Goal: Browse casually

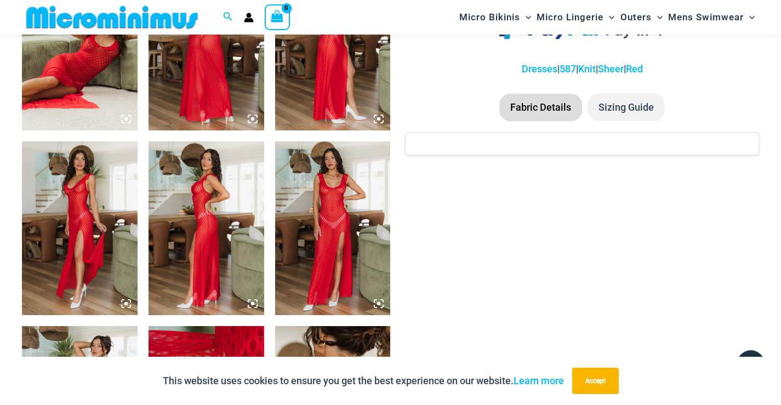
scroll to position [761, 0]
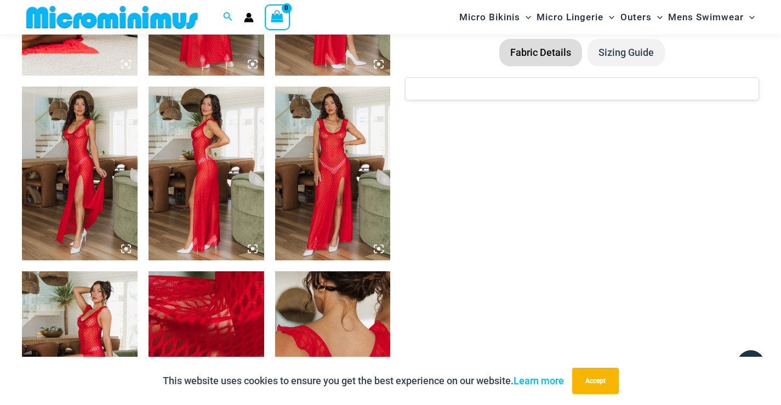
click at [378, 246] on icon at bounding box center [379, 249] width 10 height 10
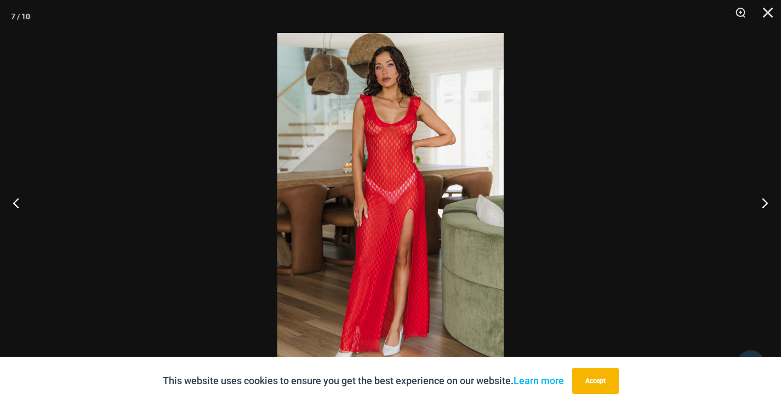
click at [409, 139] on img at bounding box center [390, 202] width 226 height 339
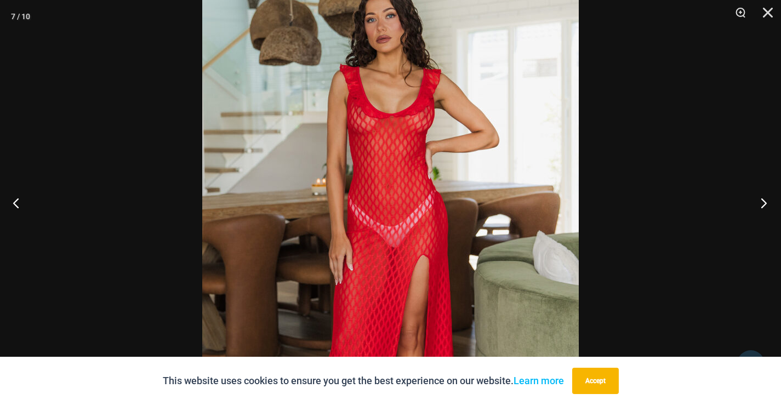
click at [765, 205] on button "Next" at bounding box center [759, 202] width 41 height 55
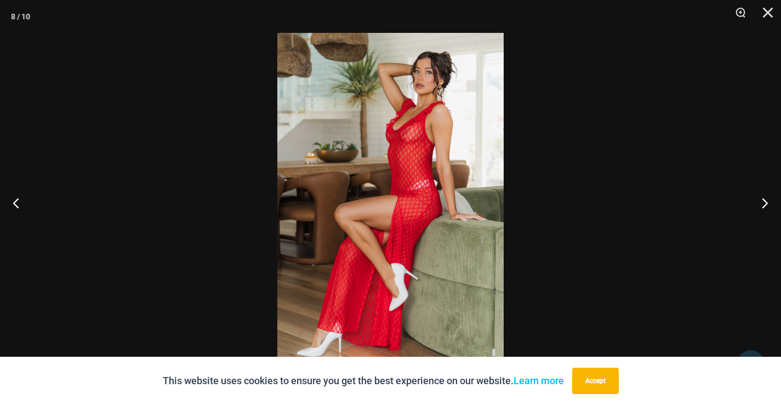
click at [397, 113] on img at bounding box center [390, 202] width 226 height 339
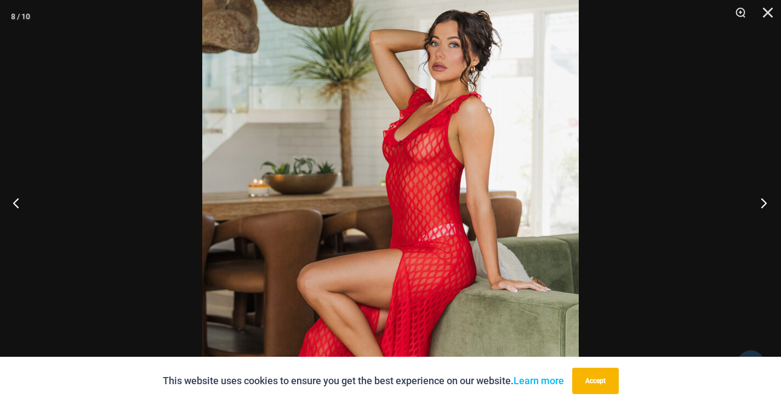
click at [762, 204] on button "Next" at bounding box center [759, 202] width 41 height 55
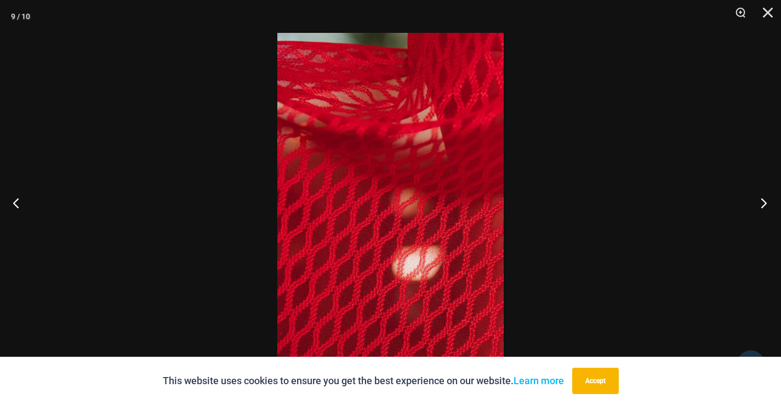
click at [762, 204] on button "Next" at bounding box center [759, 202] width 41 height 55
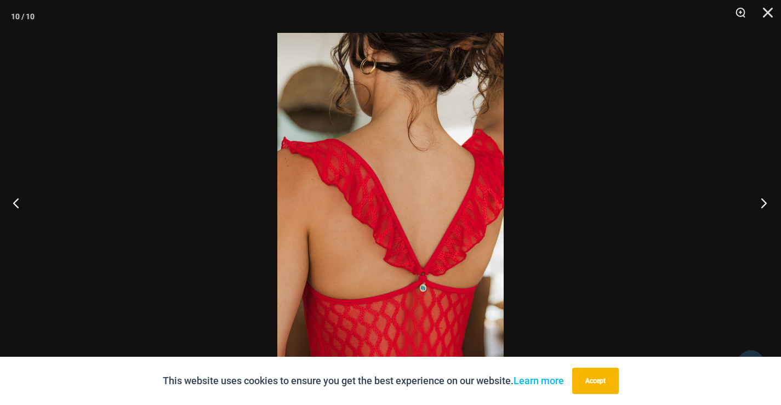
click at [762, 204] on button "Next" at bounding box center [759, 202] width 41 height 55
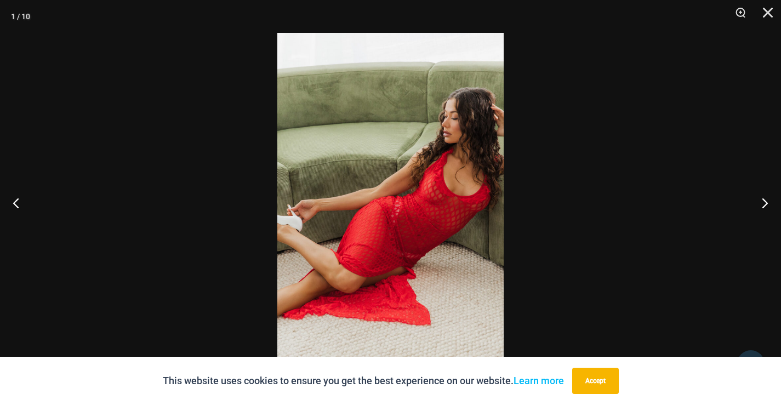
click at [468, 183] on img at bounding box center [390, 202] width 226 height 339
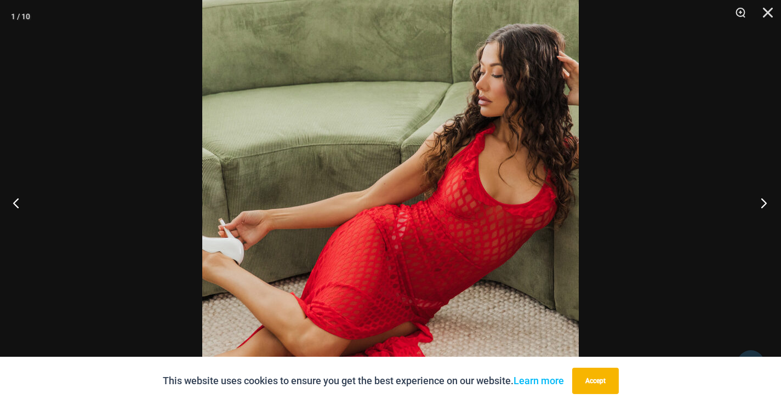
click at [761, 204] on button "Next" at bounding box center [759, 202] width 41 height 55
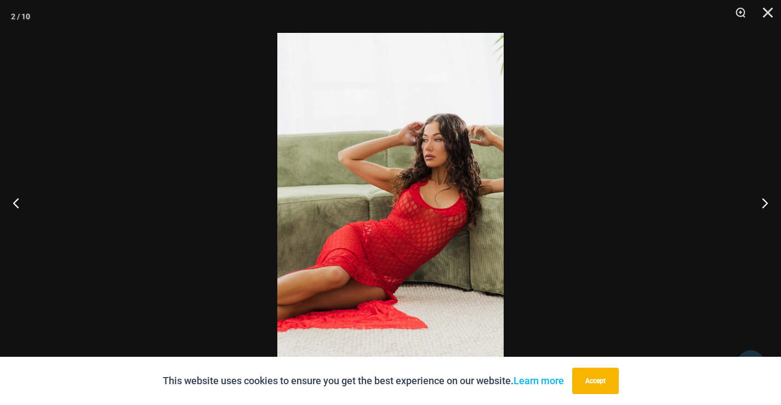
click at [433, 206] on img at bounding box center [390, 202] width 226 height 339
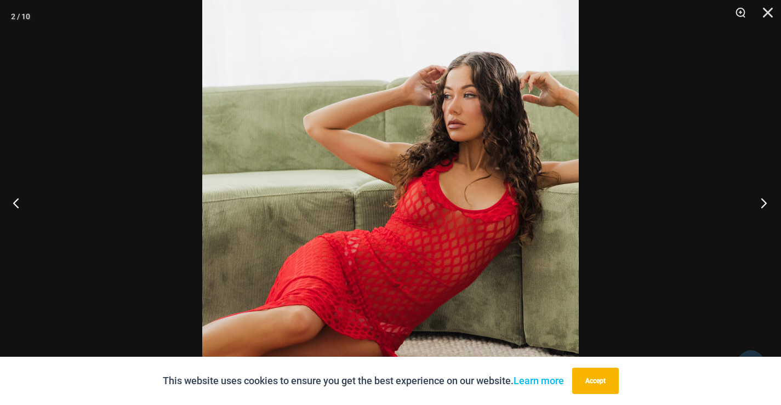
click at [764, 202] on button "Next" at bounding box center [759, 202] width 41 height 55
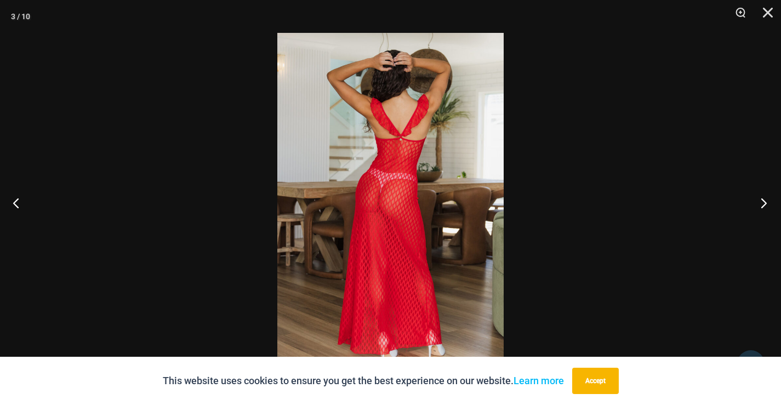
click at [764, 202] on button "Next" at bounding box center [759, 202] width 41 height 55
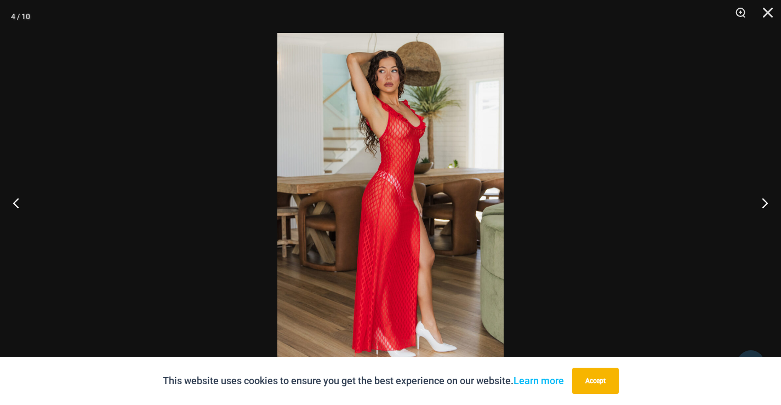
click at [420, 123] on img at bounding box center [390, 202] width 226 height 339
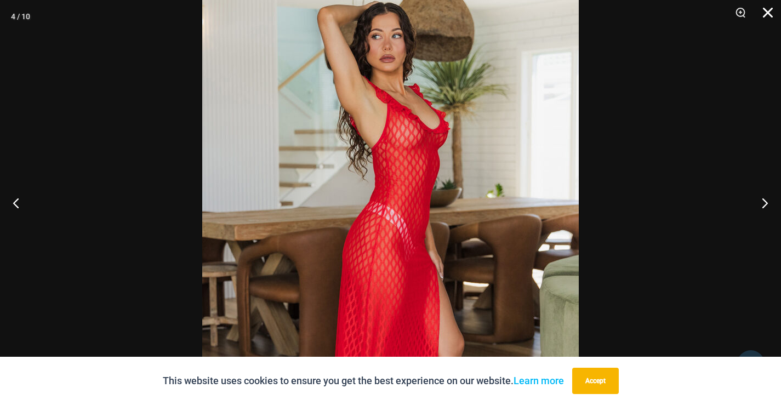
click at [767, 10] on button "Close" at bounding box center [763, 16] width 27 height 33
